Goal: Task Accomplishment & Management: Use online tool/utility

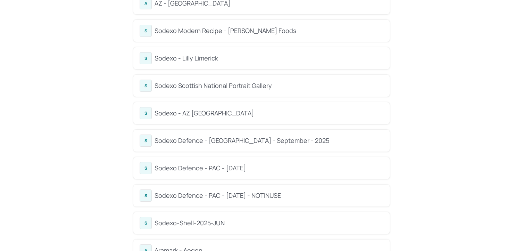
scroll to position [376, 0]
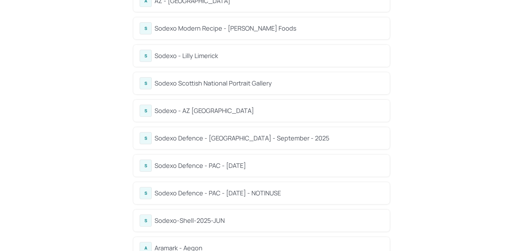
click at [195, 140] on div "Sodexo Defence - [GEOGRAPHIC_DATA] - September - 2025" at bounding box center [268, 137] width 229 height 9
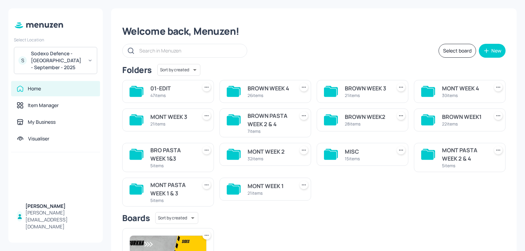
click at [279, 64] on div "Welcome back, Menuzen! Select board New Folders Sort by created id ​ 01-EDIT 47…" at bounding box center [313, 186] width 405 height 356
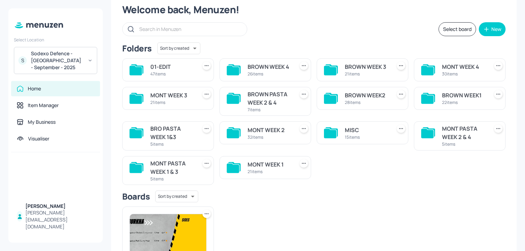
scroll to position [23, 0]
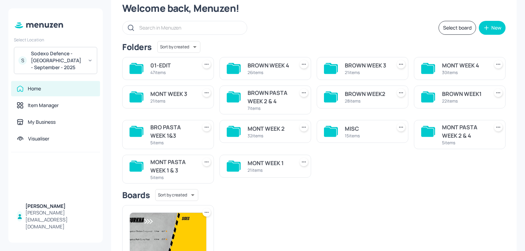
click at [281, 171] on div "21 items" at bounding box center [269, 170] width 44 height 6
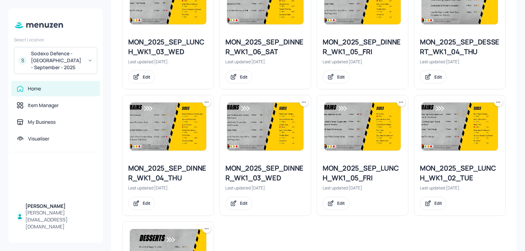
scroll to position [614, 0]
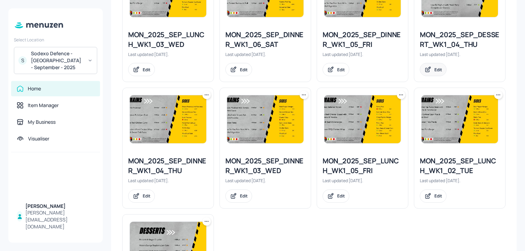
click at [429, 71] on icon at bounding box center [427, 69] width 7 height 7
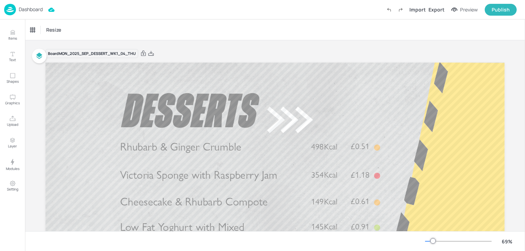
click at [34, 11] on p "Dashboard" at bounding box center [31, 9] width 24 height 5
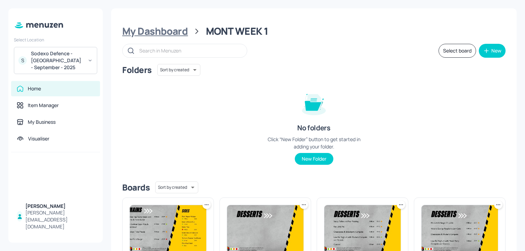
click at [182, 32] on div "My Dashboard" at bounding box center [155, 31] width 66 height 12
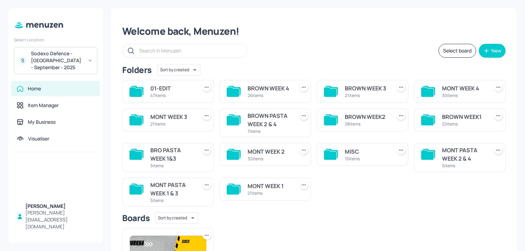
click at [339, 182] on div "01-EDIT 47 items BROWN WEEK 4 26 items BROWN WEEK 3 21 items MONT WEEK 4 30 ite…" at bounding box center [311, 140] width 389 height 132
click at [338, 183] on div "01-EDIT 47 items BROWN WEEK 4 26 items BROWN WEEK 3 21 items MONT WEEK 4 30 ite…" at bounding box center [311, 140] width 389 height 132
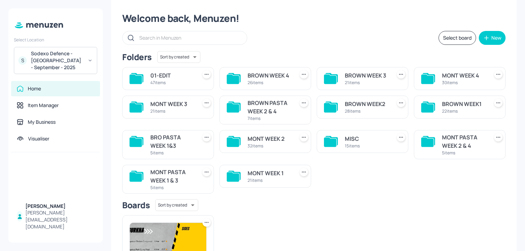
scroll to position [13, 0]
click at [442, 71] on div "MONT WEEK 4" at bounding box center [464, 75] width 44 height 8
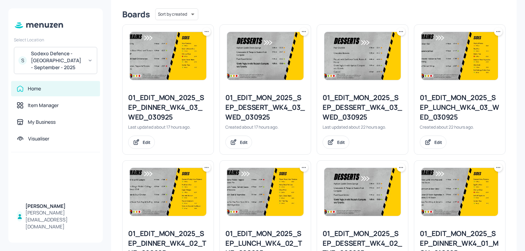
scroll to position [761, 0]
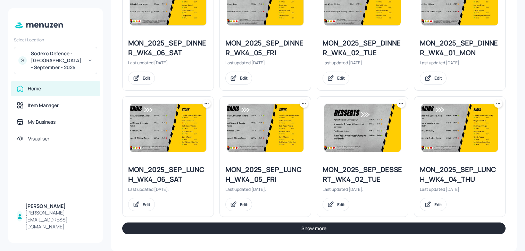
click at [267, 231] on button "Show more" at bounding box center [313, 228] width 383 height 12
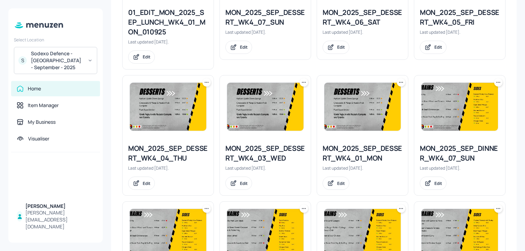
scroll to position [523, 0]
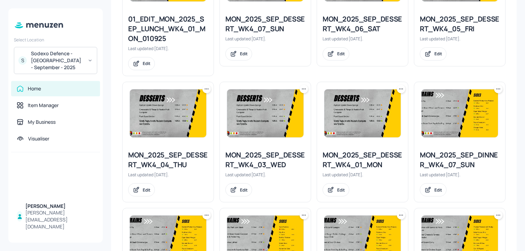
click at [205, 90] on icon at bounding box center [206, 88] width 7 height 7
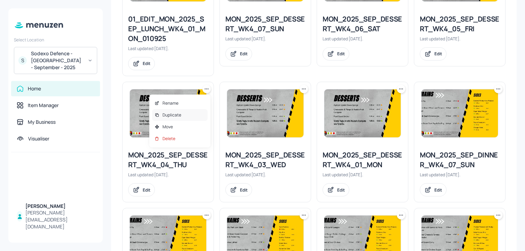
click at [197, 112] on div "Duplicate" at bounding box center [180, 115] width 56 height 12
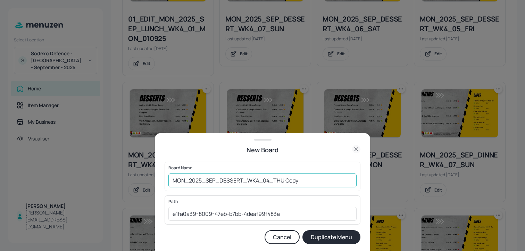
click at [171, 183] on input "MON_2025_SEP_DESSERT_WK4_04_THU Copy" at bounding box center [262, 180] width 188 height 14
click at [315, 182] on input "01_ED_MON_2025_SEP_DESSERT_WK4_04_THU Copy" at bounding box center [262, 180] width 188 height 14
type input "01_ED_MON_2025_SEP_DESSERT_WK4_04_THU_040925"
click at [302, 230] on button "Duplicate Menu" at bounding box center [331, 237] width 58 height 14
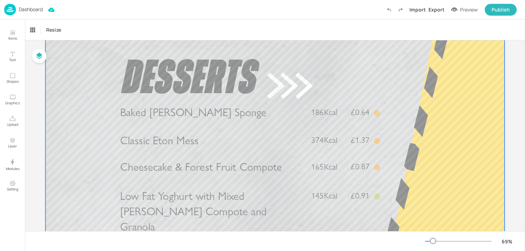
scroll to position [39, 0]
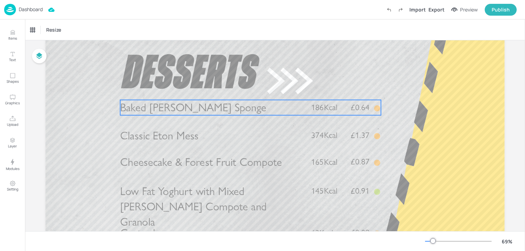
click at [206, 106] on span "Baked [PERSON_NAME] Sponge" at bounding box center [193, 108] width 146 height 14
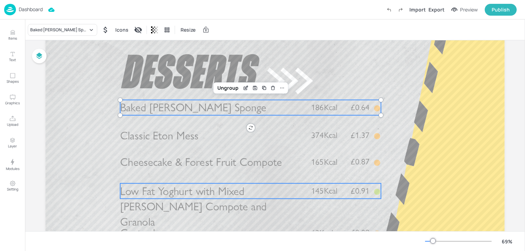
click at [196, 198] on span "Low Fat Yoghurt with Mixed [PERSON_NAME] Compote and Granola" at bounding box center [193, 206] width 146 height 44
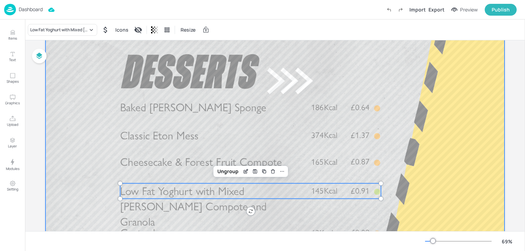
click at [64, 36] on div "Low Fat Yoghurt with Mixed Berry Compote and Granola Icons Resize" at bounding box center [275, 29] width 500 height 20
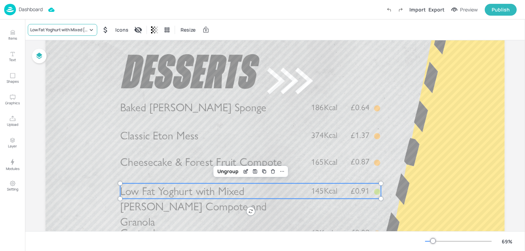
click at [64, 28] on div "Low Fat Yoghurt with Mixed [PERSON_NAME] Compote and Granola" at bounding box center [59, 30] width 58 height 6
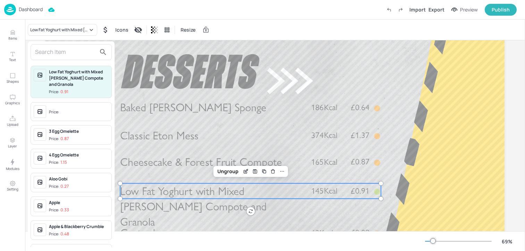
click at [64, 49] on input "text" at bounding box center [65, 52] width 61 height 11
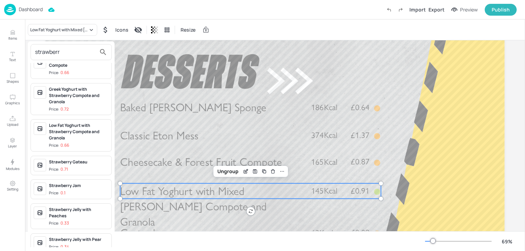
scroll to position [16, 0]
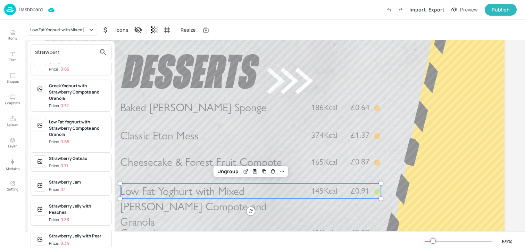
type input "strawberr"
click at [79, 124] on div "Low Fat Yoghurt with Strawberry Compote and Granola" at bounding box center [79, 128] width 60 height 19
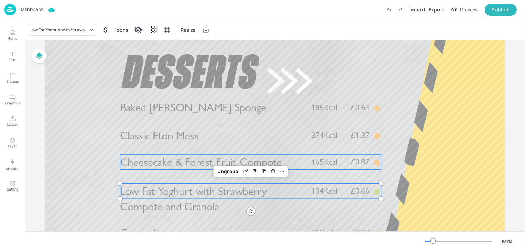
click at [161, 162] on span "Cheesecake & Forest Fruit Compote" at bounding box center [201, 162] width 162 height 14
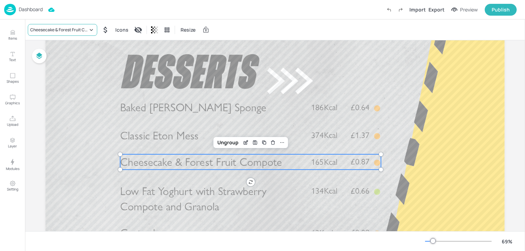
click at [81, 31] on div "Cheesecake & Forest Fruit Compote" at bounding box center [59, 30] width 58 height 6
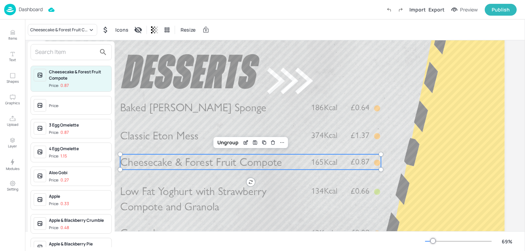
click at [69, 44] on div at bounding box center [71, 52] width 81 height 16
click at [69, 47] on input "text" at bounding box center [65, 52] width 61 height 11
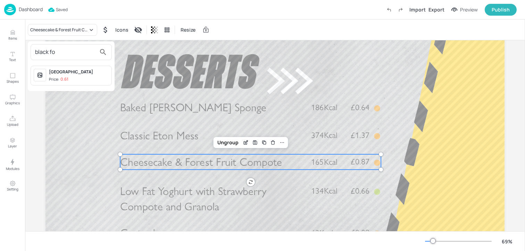
type input "black fo"
click at [82, 77] on span "Price: 0.61" at bounding box center [79, 79] width 60 height 6
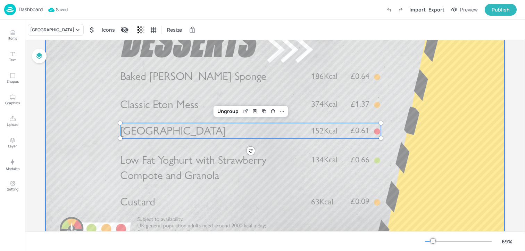
scroll to position [74, 0]
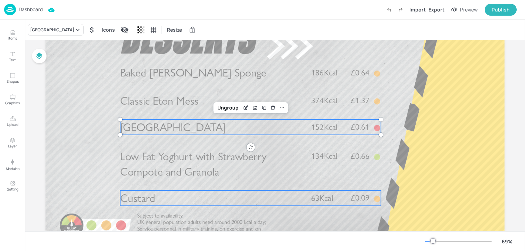
click at [159, 202] on p "Custard" at bounding box center [211, 197] width 182 height 15
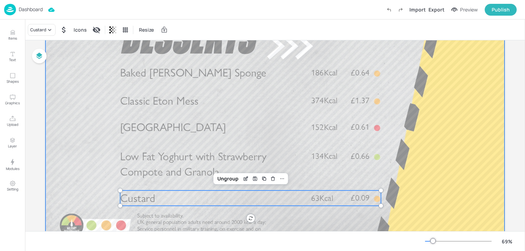
click at [156, 107] on span "Classic Eton Mess" at bounding box center [159, 101] width 78 height 14
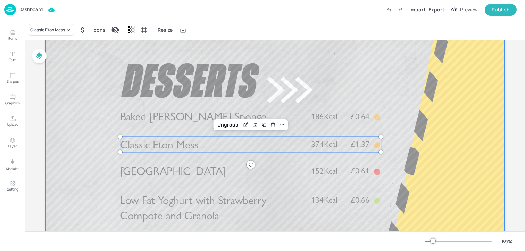
scroll to position [24, 0]
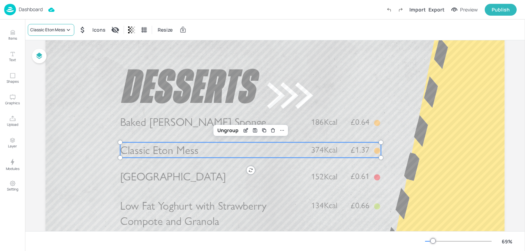
click at [63, 30] on div "Classic Eton Mess" at bounding box center [47, 30] width 35 height 6
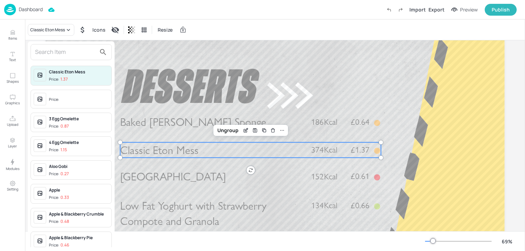
click at [61, 47] on input "text" at bounding box center [65, 52] width 61 height 11
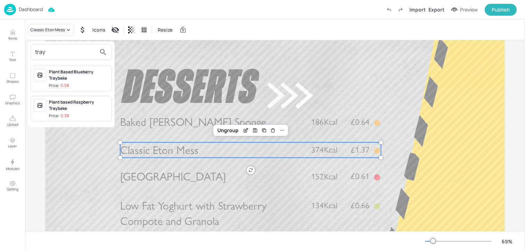
click at [61, 51] on input "tray" at bounding box center [65, 52] width 61 height 11
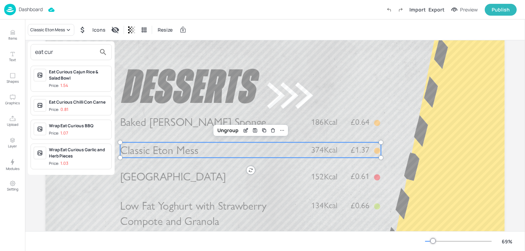
click at [44, 51] on input "eat cur" at bounding box center [65, 52] width 61 height 11
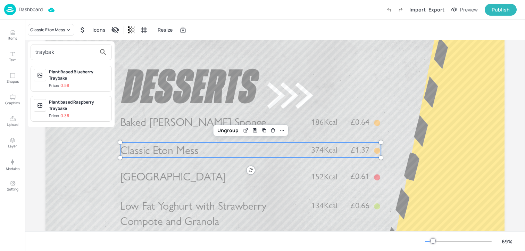
click at [37, 51] on input "traybak" at bounding box center [65, 52] width 61 height 11
type input "traybak"
click at [214, 60] on div at bounding box center [262, 125] width 525 height 251
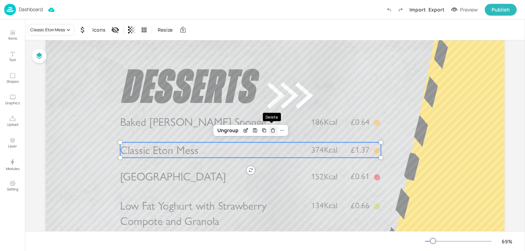
click at [271, 133] on icon "Delete" at bounding box center [272, 130] width 5 height 6
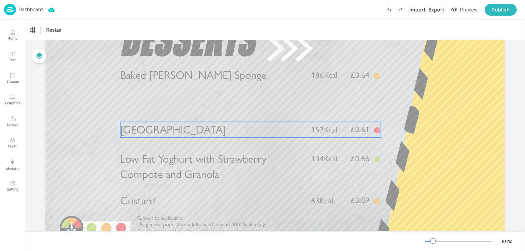
scroll to position [72, 0]
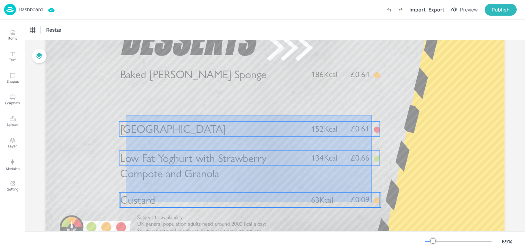
drag, startPoint x: 126, startPoint y: 115, endPoint x: 371, endPoint y: 202, distance: 259.6
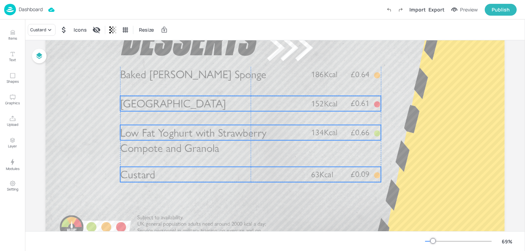
drag, startPoint x: 139, startPoint y: 125, endPoint x: 139, endPoint y: 100, distance: 25.3
click at [139, 100] on span "Black Forest Gateau" at bounding box center [173, 104] width 106 height 14
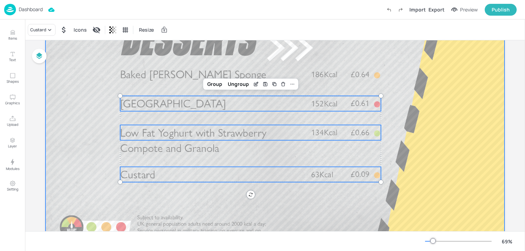
click at [76, 103] on div at bounding box center [274, 120] width 459 height 258
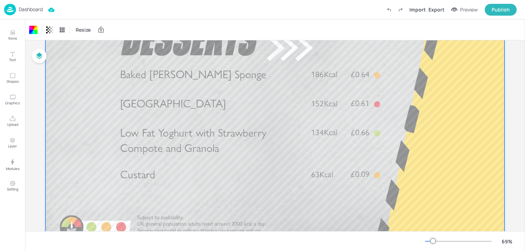
scroll to position [0, 0]
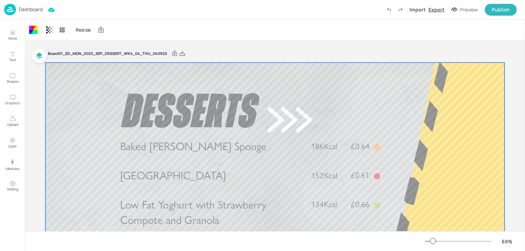
click at [442, 11] on div "Export" at bounding box center [436, 9] width 16 height 7
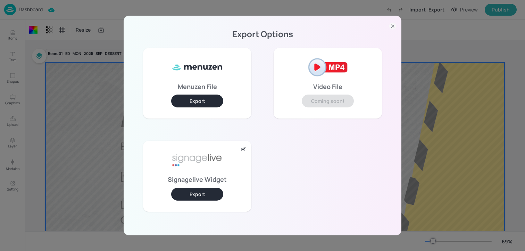
click at [206, 196] on button "Export" at bounding box center [197, 193] width 52 height 13
